Goal: Task Accomplishment & Management: Manage account settings

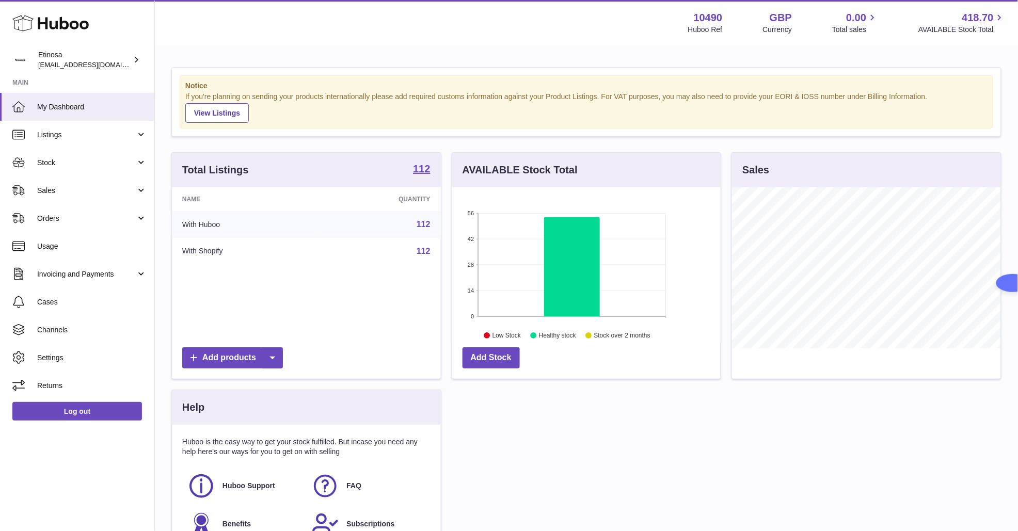
scroll to position [161, 268]
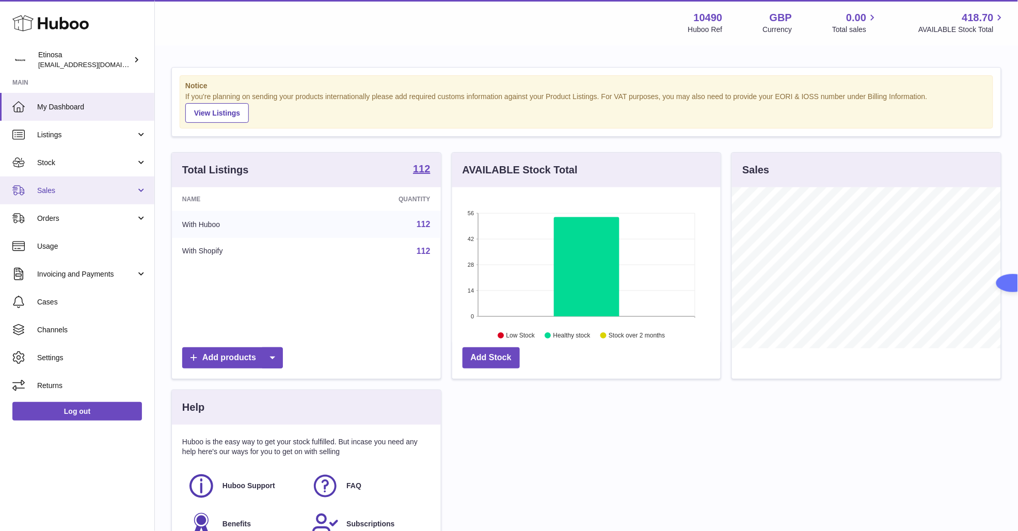
click at [58, 192] on span "Sales" at bounding box center [86, 191] width 99 height 10
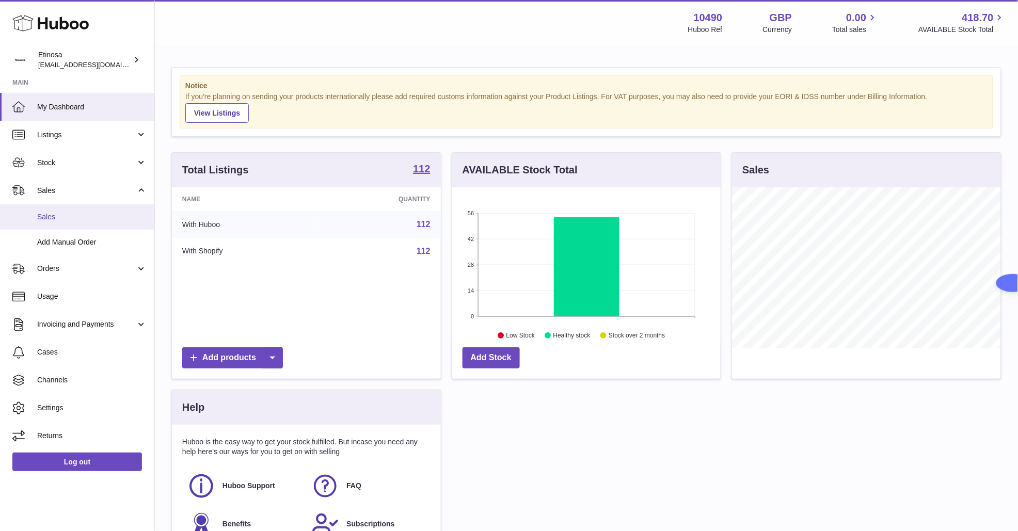
click at [85, 213] on span "Sales" at bounding box center [91, 217] width 109 height 10
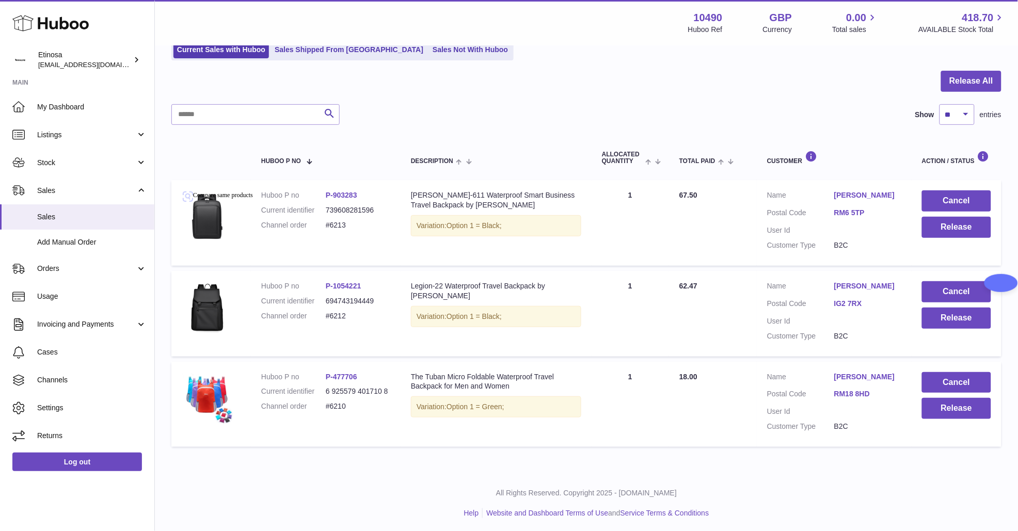
scroll to position [79, 0]
drag, startPoint x: 347, startPoint y: 409, endPoint x: 323, endPoint y: 408, distance: 24.8
click at [323, 408] on dl "Huboo P no P-477706 Current identifier 6 925579 401710 8 Channel order #6210" at bounding box center [325, 394] width 129 height 45
click at [549, 67] on div "My Huboo - Sales report Sales currently with Huboo Current Sales with Huboo Sal…" at bounding box center [586, 219] width 863 height 505
drag, startPoint x: 355, startPoint y: 408, endPoint x: 314, endPoint y: 409, distance: 41.3
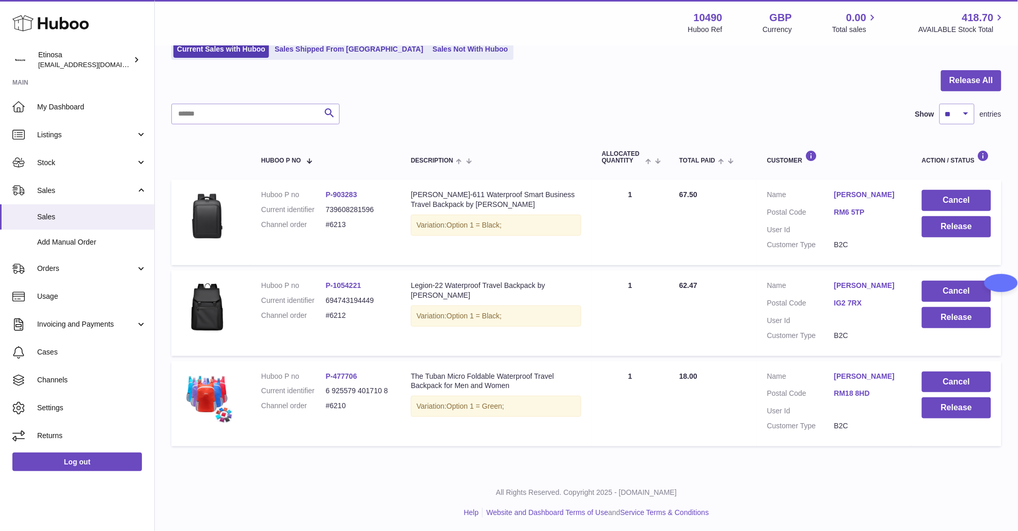
click at [314, 409] on dl "Huboo P no P-477706 Current identifier 6 925579 401710 8 Channel order #6210" at bounding box center [325, 394] width 129 height 45
copy dl "#6210"
drag, startPoint x: 356, startPoint y: 317, endPoint x: 316, endPoint y: 320, distance: 39.3
click at [316, 320] on dl "Huboo P no P-1054221 Current identifier 694743194449 Channel order #6212" at bounding box center [325, 303] width 129 height 45
copy dl "#6212"
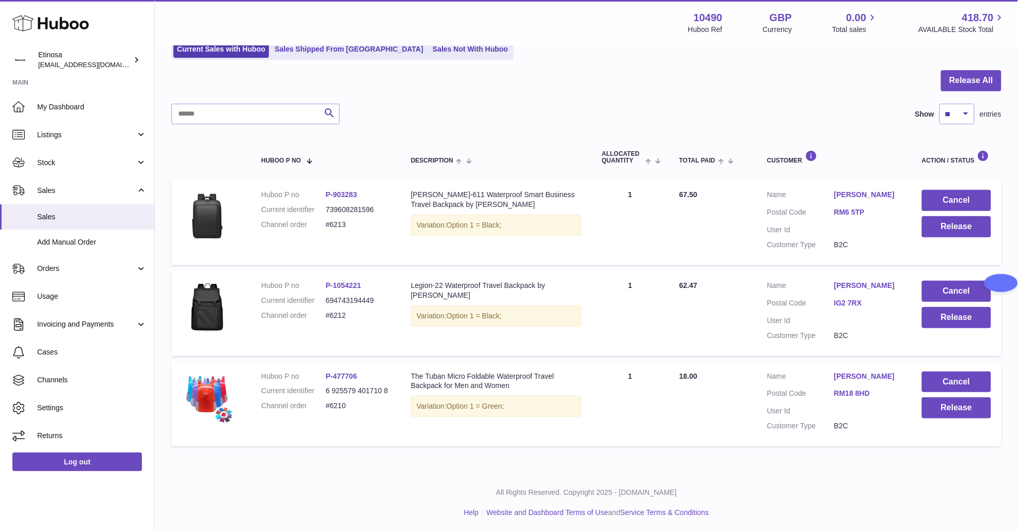
drag, startPoint x: 355, startPoint y: 228, endPoint x: 324, endPoint y: 227, distance: 31.0
click at [324, 227] on dl "Huboo P no P-903283 Current identifier 739608281596 Channel order #6213" at bounding box center [325, 212] width 129 height 45
copy dl "#6213"
drag, startPoint x: 840, startPoint y: 457, endPoint x: 808, endPoint y: 443, distance: 35.4
click at [840, 458] on div "My Huboo - Sales report Sales currently with Huboo Current Sales with Huboo Sal…" at bounding box center [586, 219] width 863 height 505
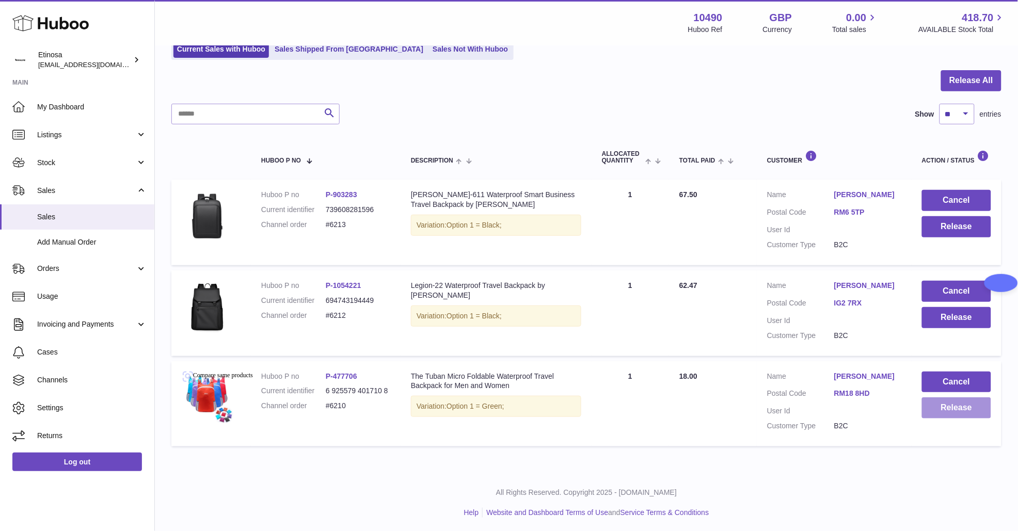
click at [933, 408] on button "Release" at bounding box center [956, 407] width 69 height 21
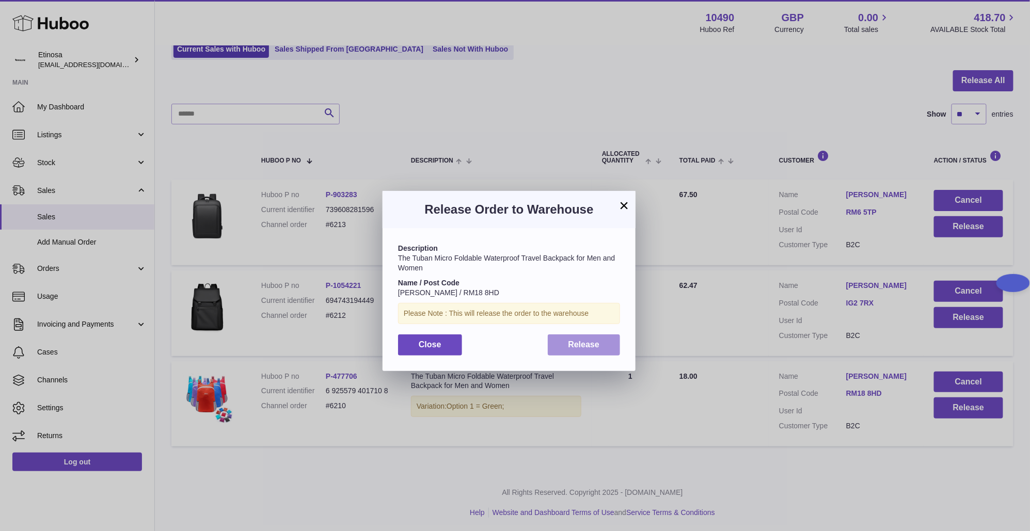
click at [563, 341] on button "Release" at bounding box center [584, 344] width 73 height 21
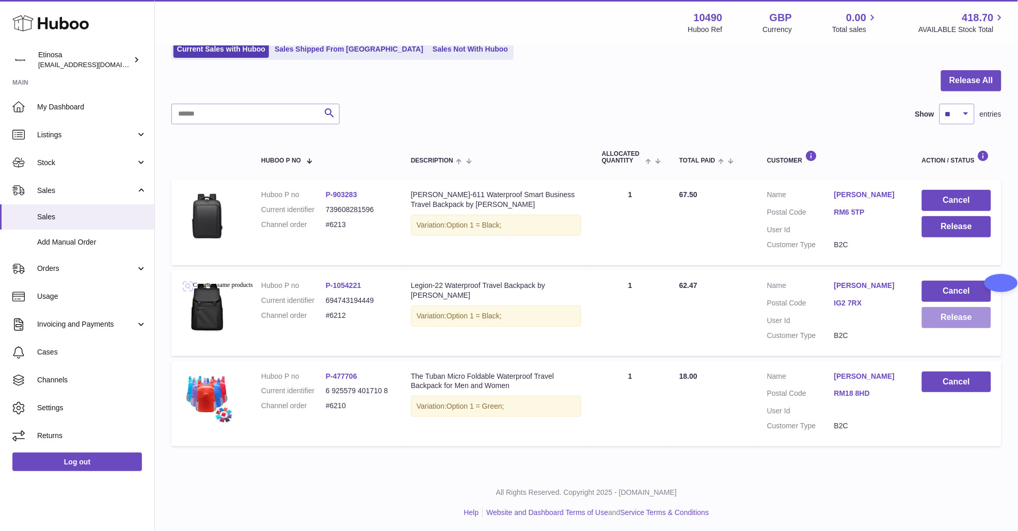
click at [944, 316] on button "Release" at bounding box center [956, 317] width 69 height 21
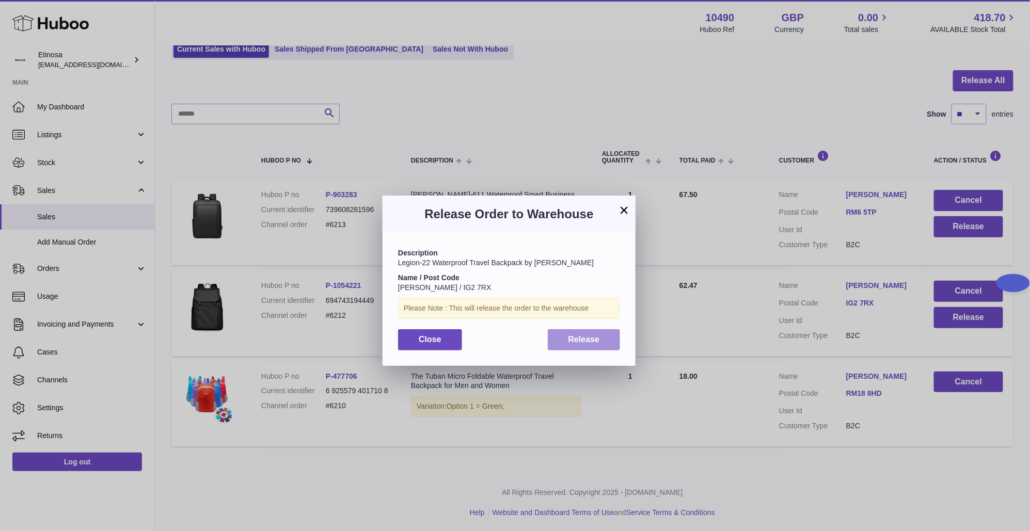
click at [596, 338] on span "Release" at bounding box center [583, 339] width 31 height 9
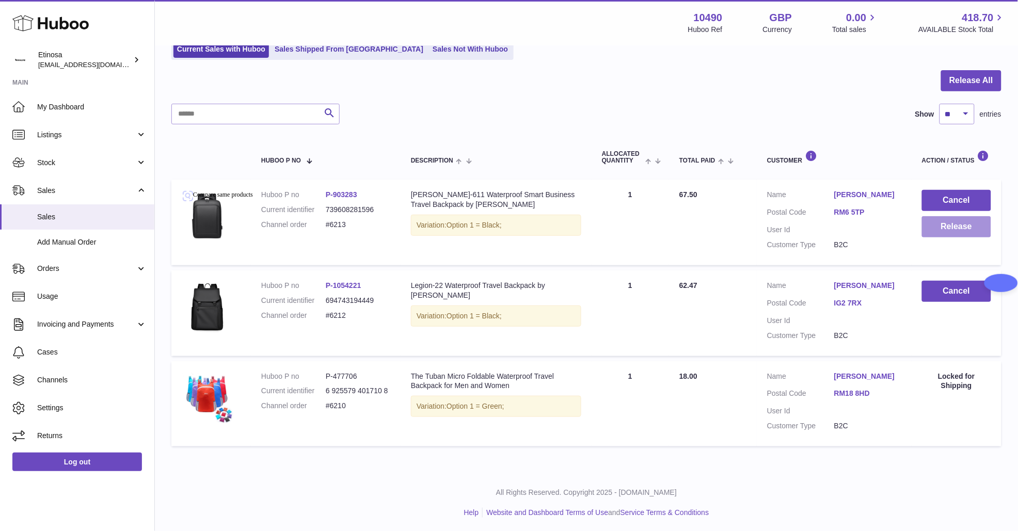
click at [962, 233] on button "Release" at bounding box center [956, 226] width 69 height 21
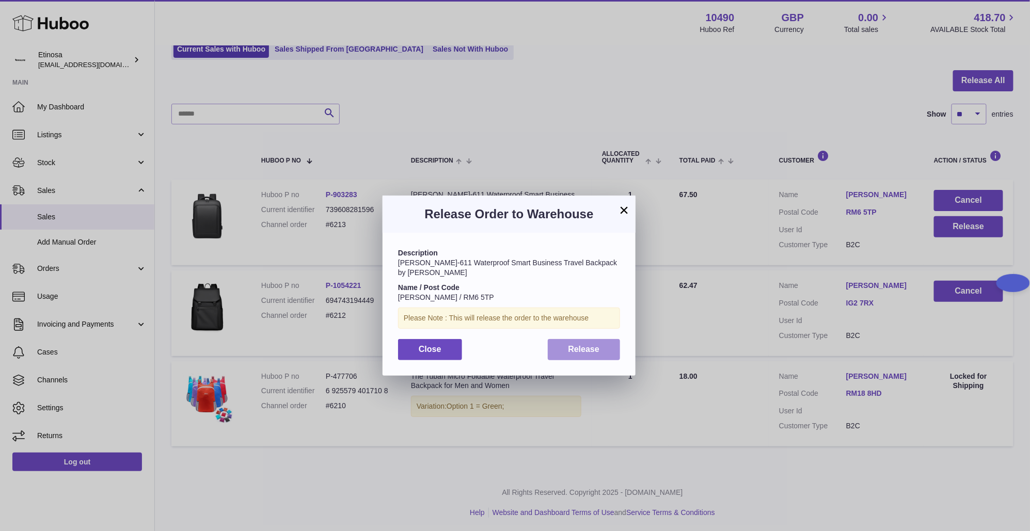
click at [565, 344] on button "Release" at bounding box center [584, 349] width 73 height 21
